Goal: Information Seeking & Learning: Learn about a topic

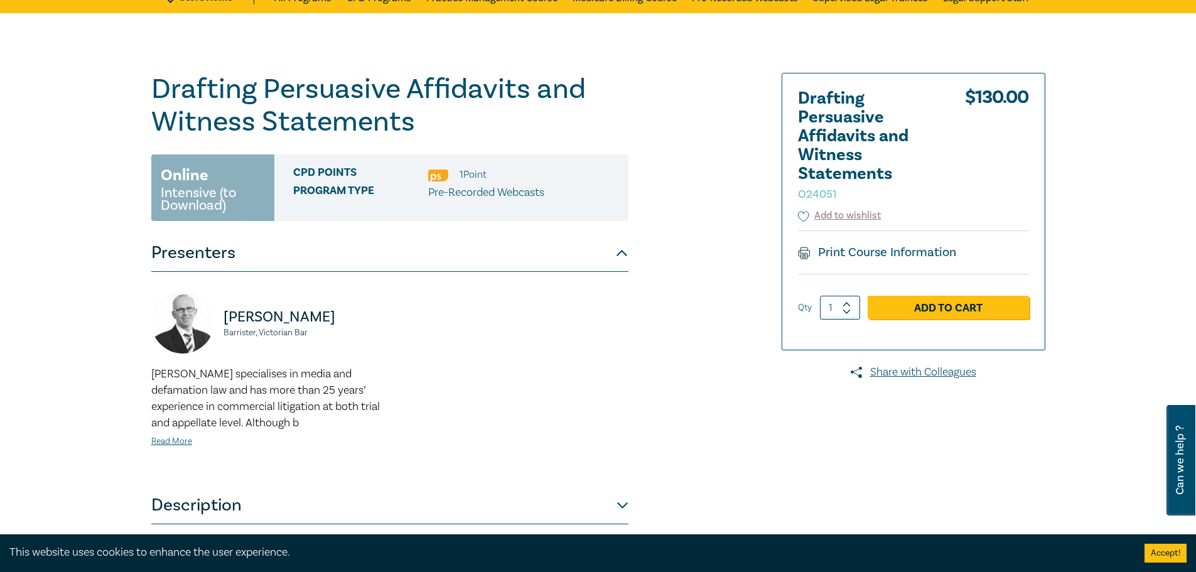
scroll to position [314, 0]
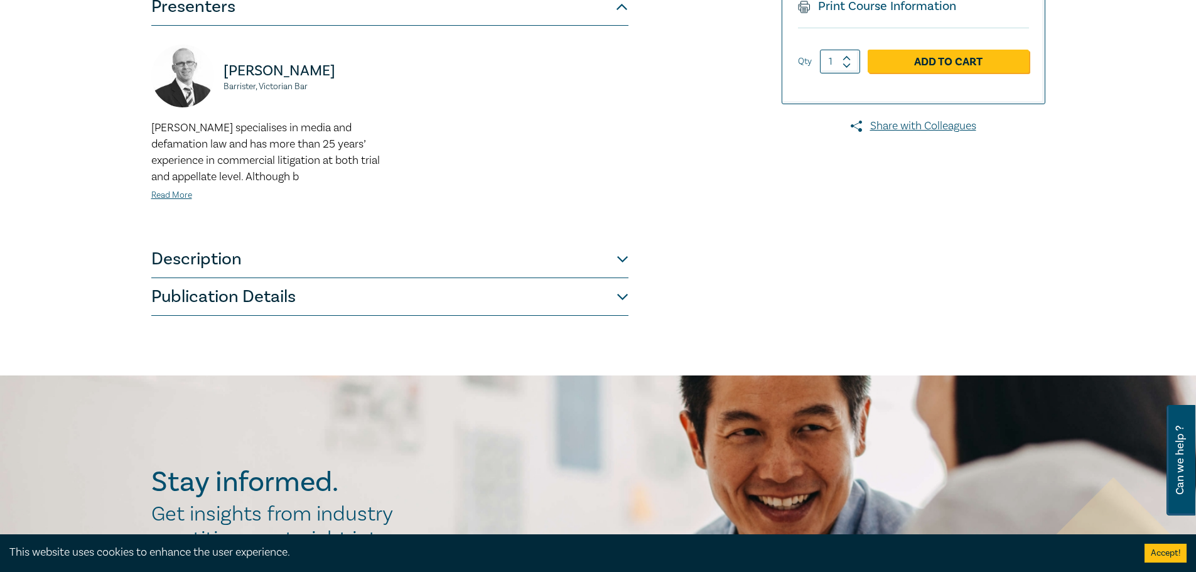
click at [522, 242] on button "Description" at bounding box center [389, 260] width 477 height 38
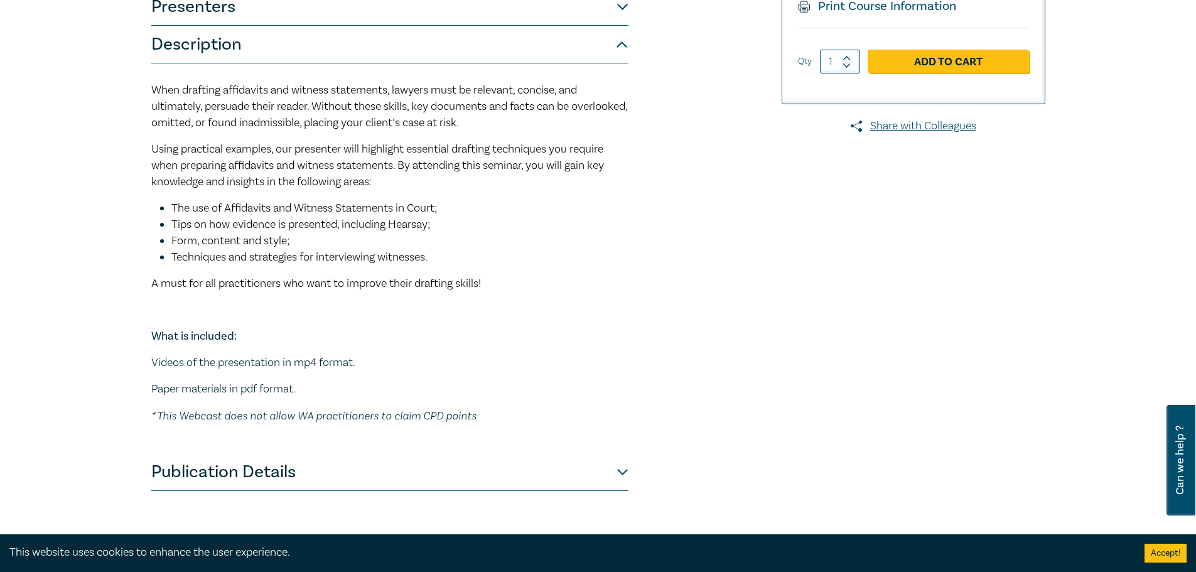
click at [438, 481] on button "Publication Details" at bounding box center [389, 472] width 477 height 38
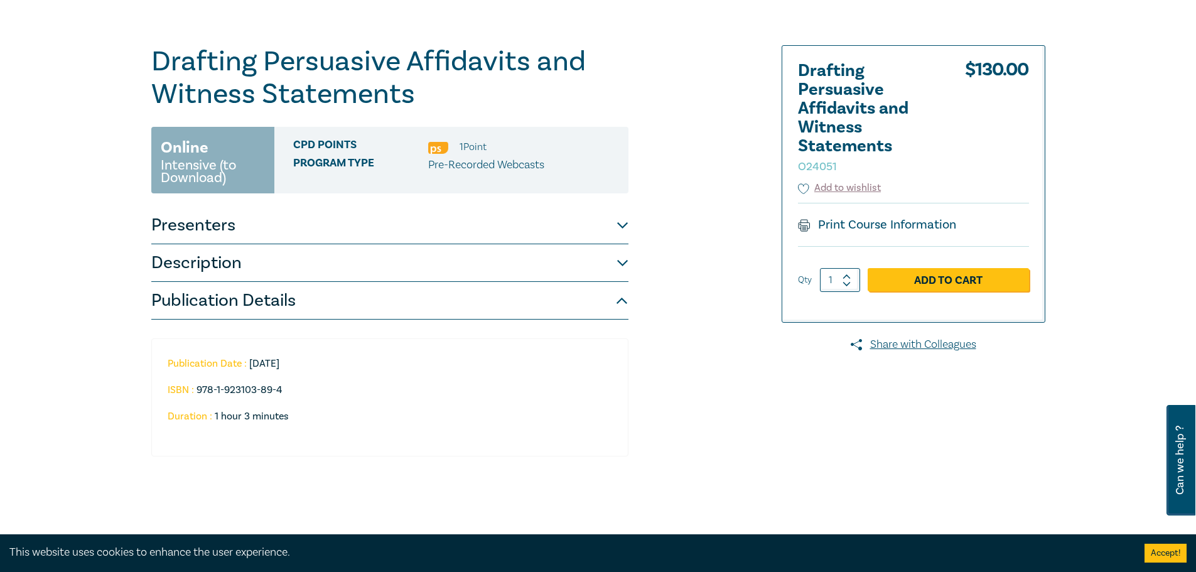
scroll to position [126, 0]
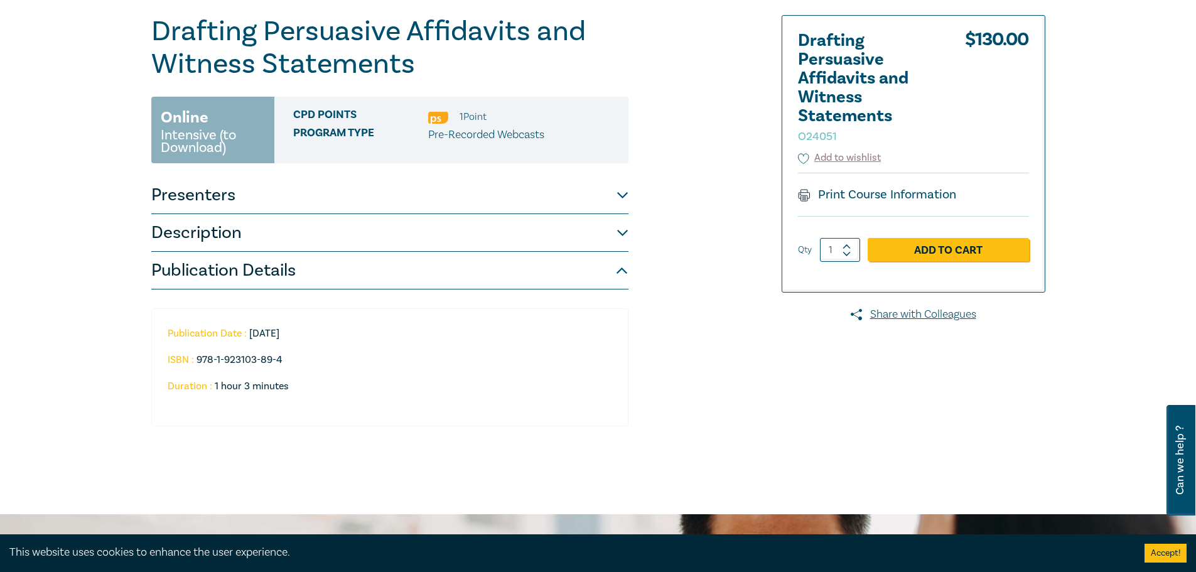
click at [490, 263] on button "Publication Details" at bounding box center [389, 271] width 477 height 38
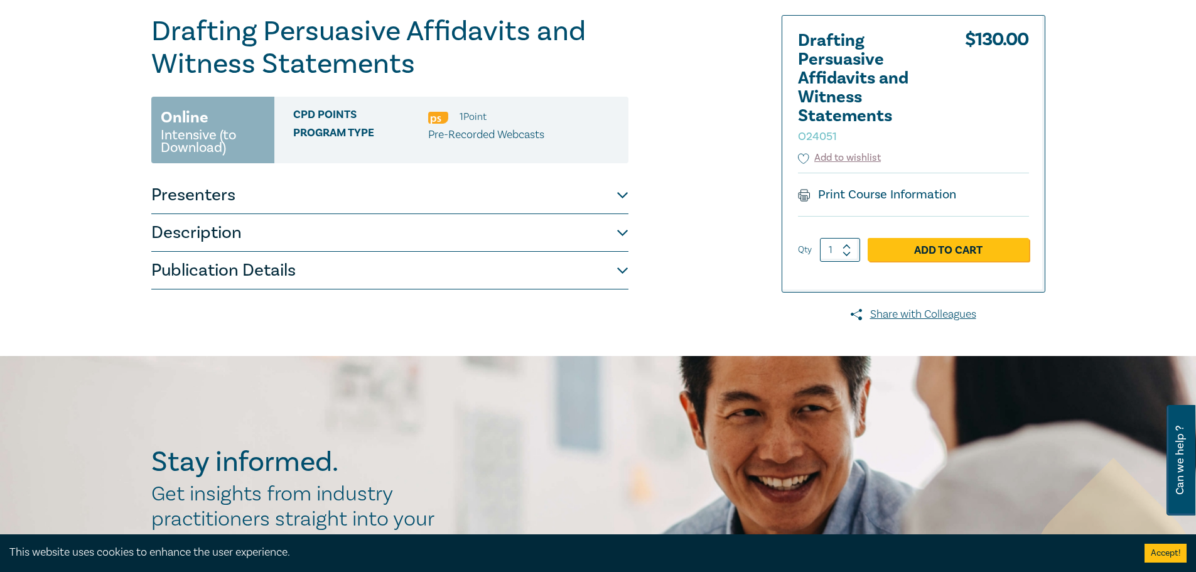
click at [463, 268] on button "Publication Details" at bounding box center [389, 271] width 477 height 38
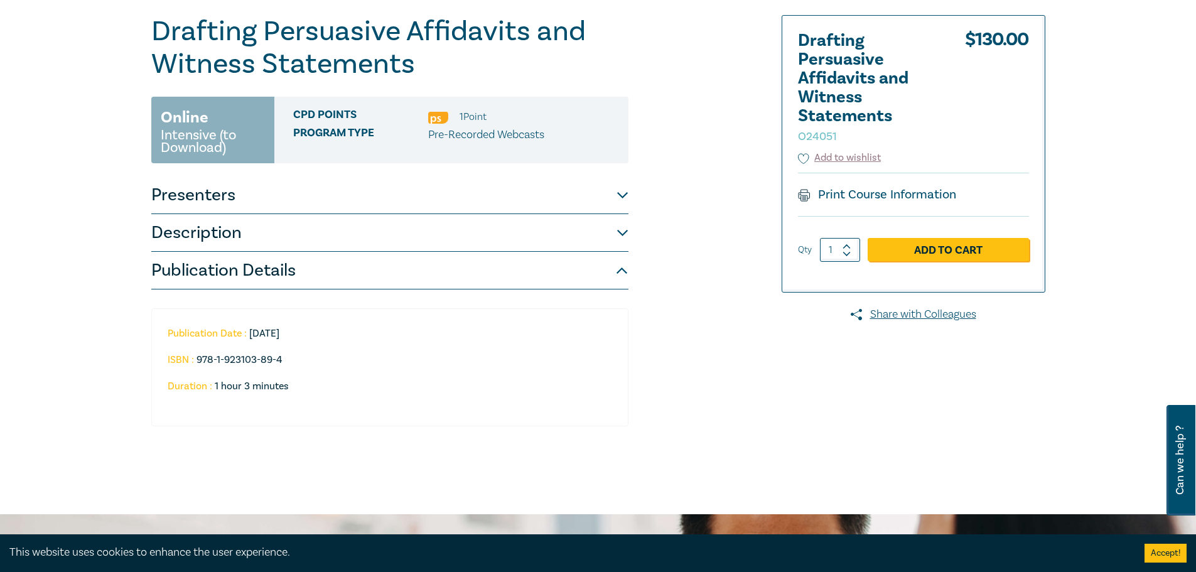
click at [448, 238] on button "Description" at bounding box center [389, 233] width 477 height 38
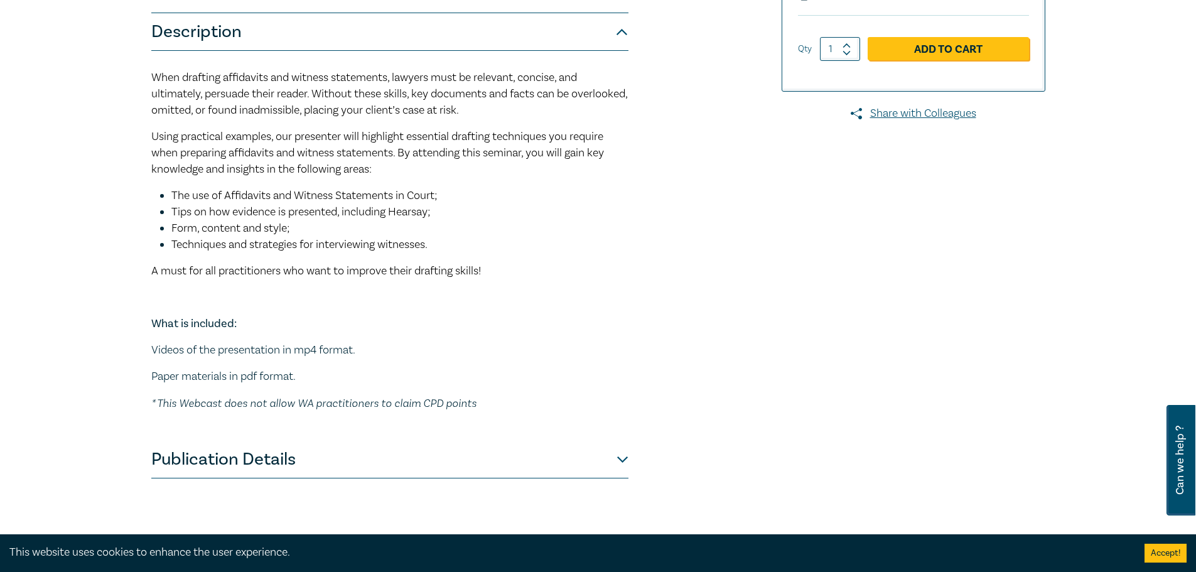
scroll to position [251, 0]
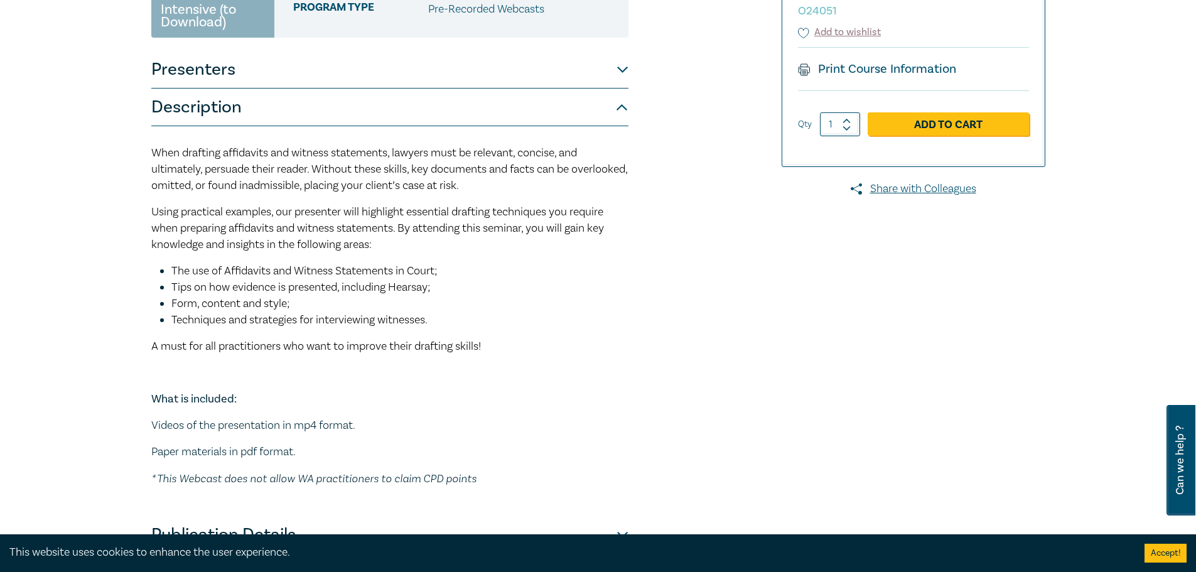
click at [340, 79] on button "Presenters" at bounding box center [389, 70] width 477 height 38
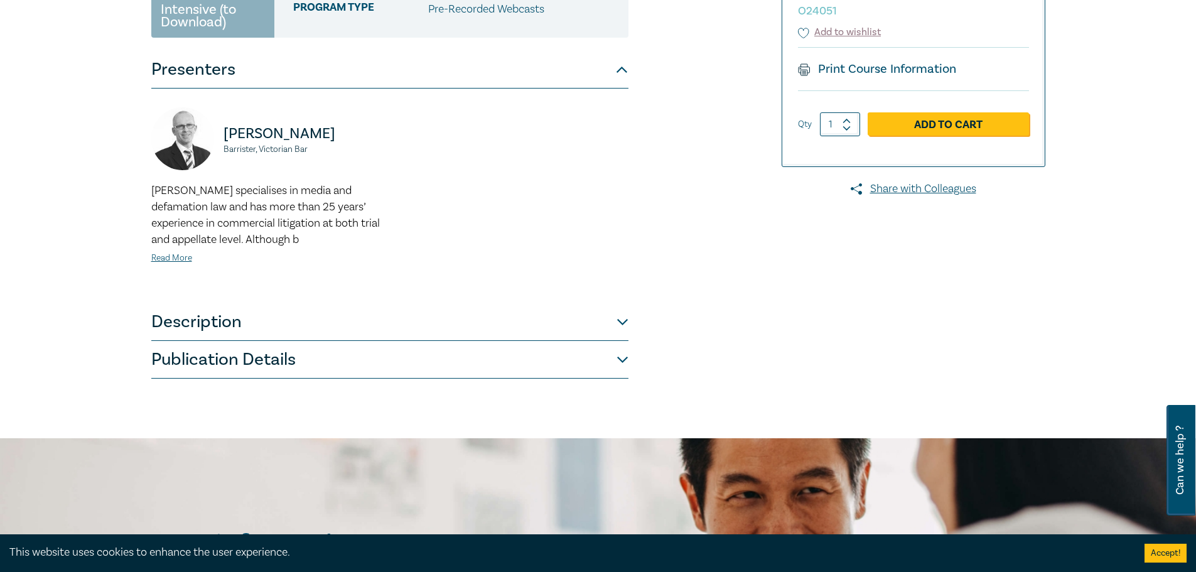
scroll to position [0, 0]
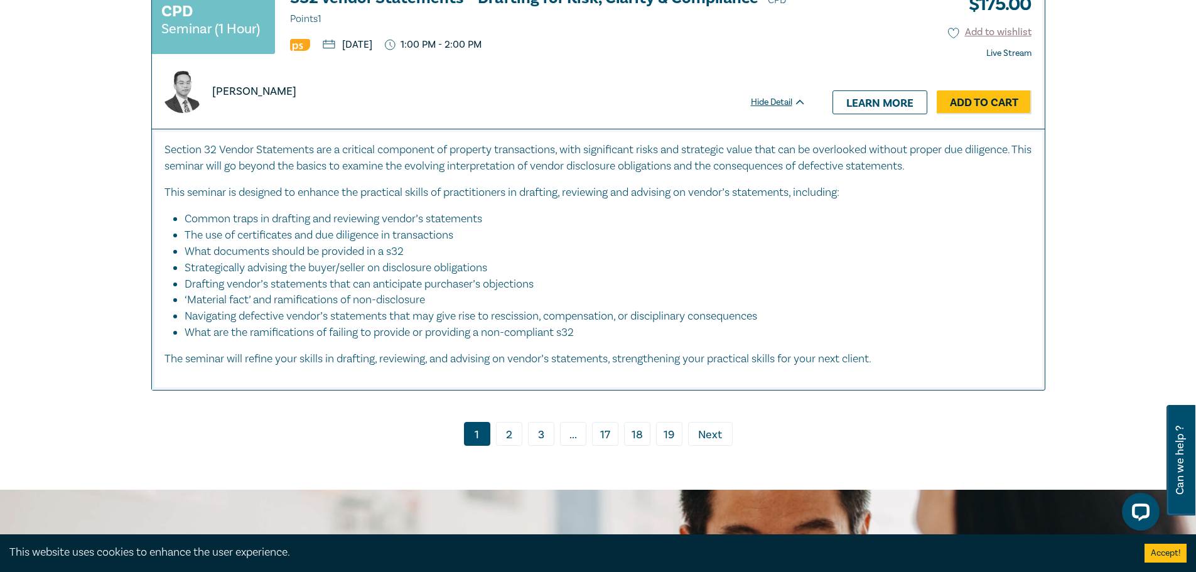
scroll to position [6217, 0]
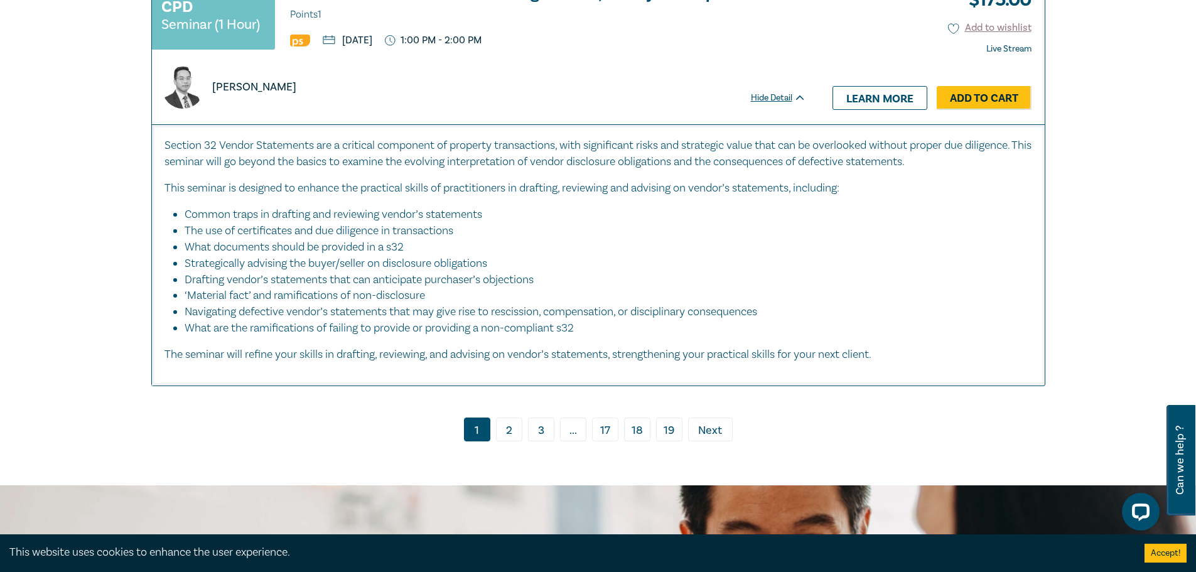
click at [507, 418] on link "2" at bounding box center [509, 430] width 26 height 24
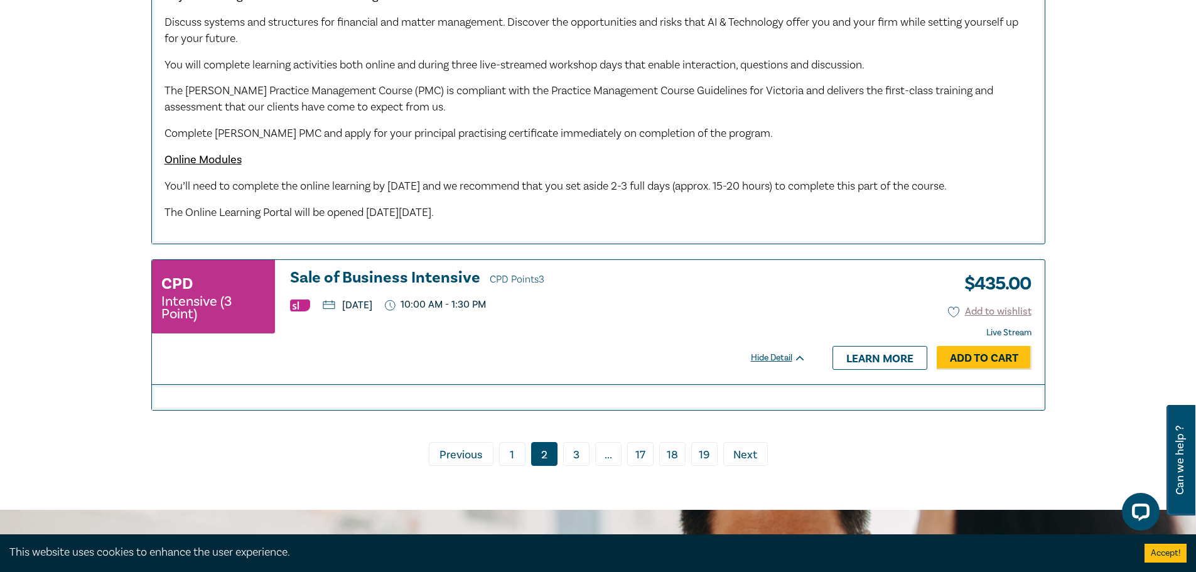
scroll to position [4773, 0]
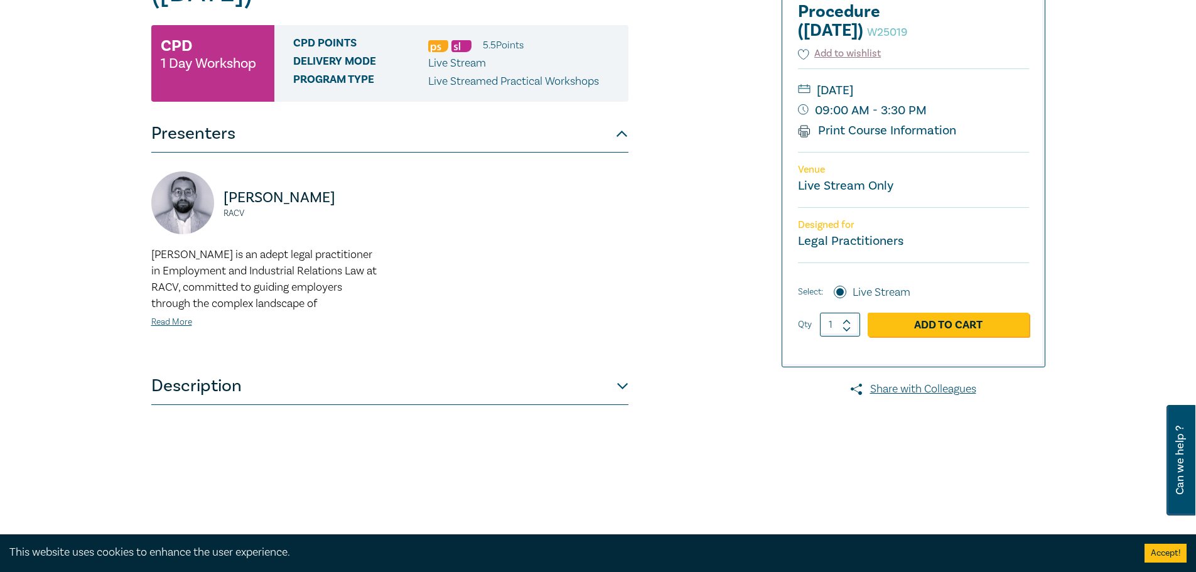
scroll to position [377, 0]
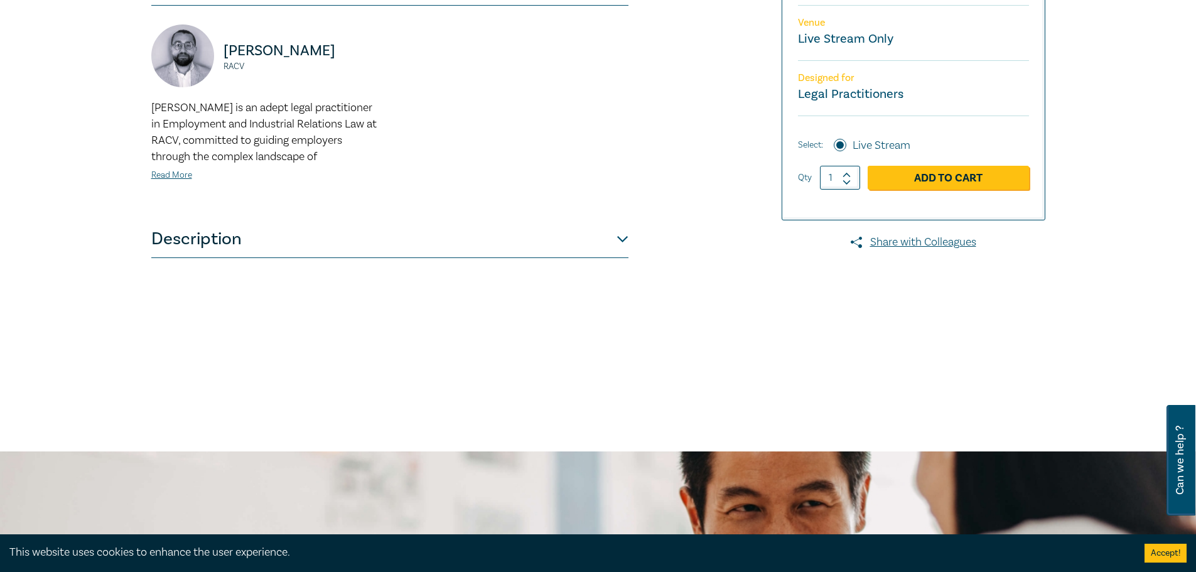
click at [364, 247] on button "Description" at bounding box center [389, 239] width 477 height 38
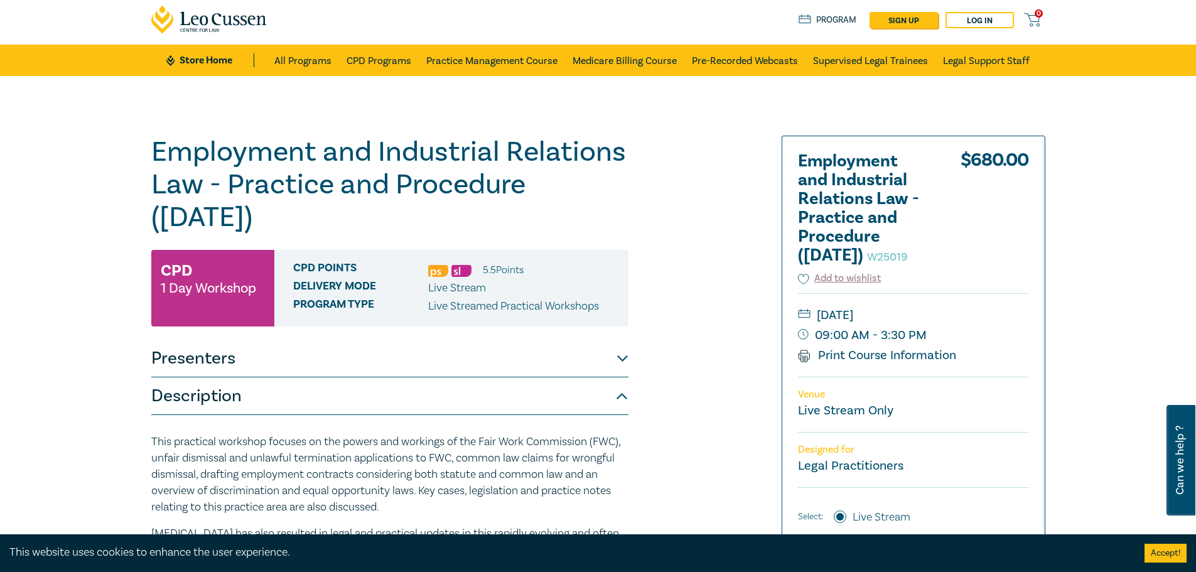
scroll to position [0, 0]
